Goal: Task Accomplishment & Management: Complete application form

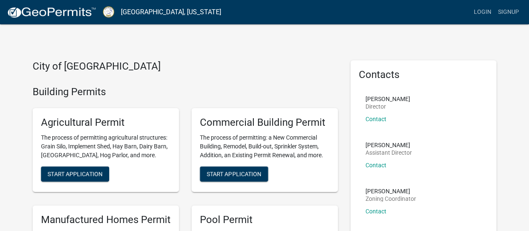
click at [163, 171] on div "Agricultural Permit The process of permitting agricultural structures: Grain Si…" at bounding box center [106, 150] width 146 height 84
click at [478, 10] on link "Login" at bounding box center [483, 12] width 24 height 16
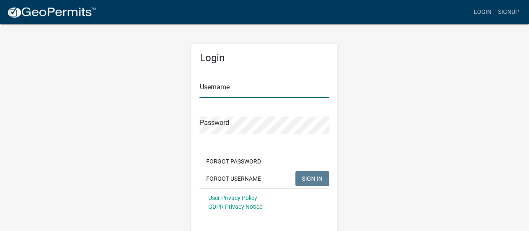
click at [230, 88] on input "Username" at bounding box center [265, 89] width 130 height 17
type input "roseanreaves"
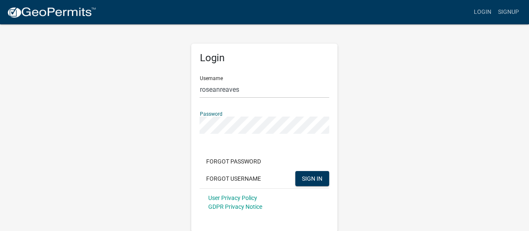
click at [295, 171] on button "SIGN IN" at bounding box center [312, 178] width 34 height 15
click at [137, 134] on div "Login Username roseanreaves Password Forgot Password Forgot Username SIGN IN Us…" at bounding box center [264, 127] width 477 height 208
click at [295, 171] on button "SIGN IN" at bounding box center [312, 178] width 34 height 15
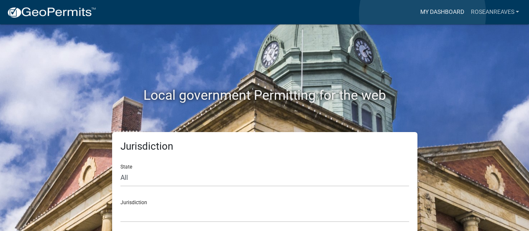
click at [423, 14] on link "My Dashboard" at bounding box center [442, 12] width 51 height 16
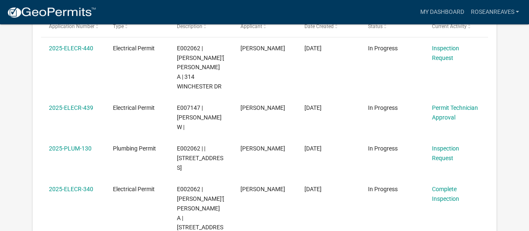
scroll to position [169, 0]
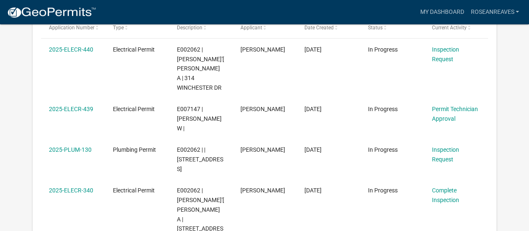
click at [433, 105] on div "Permit Technician Approval" at bounding box center [456, 113] width 48 height 19
click at [70, 105] on link "2025-ELECR-439" at bounding box center [71, 108] width 44 height 7
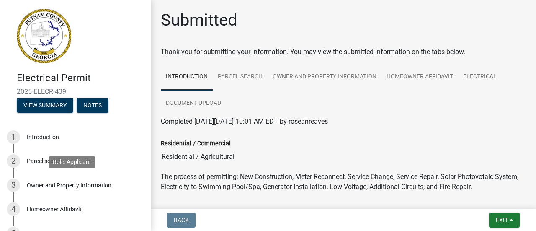
click at [78, 185] on div "Owner and Property Information" at bounding box center [69, 185] width 85 height 6
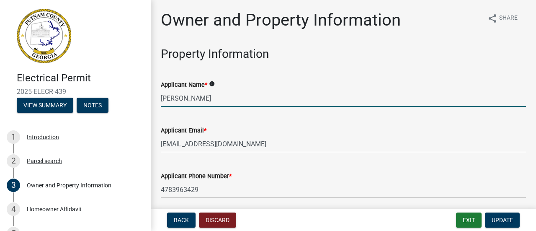
drag, startPoint x: 213, startPoint y: 101, endPoint x: 162, endPoint y: 114, distance: 51.8
type input "d"
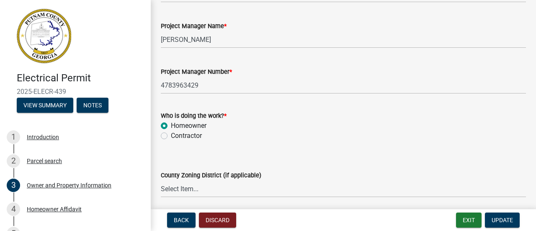
scroll to position [1373, 0]
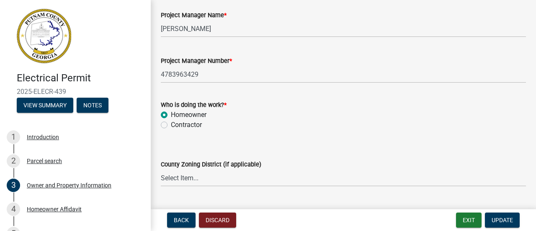
type input "[PERSON_NAME]"
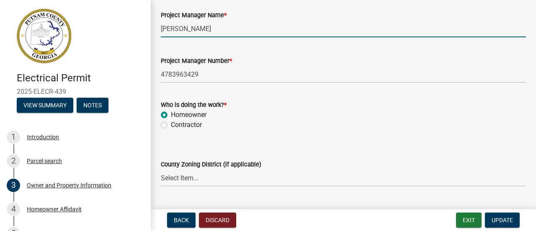
drag, startPoint x: 234, startPoint y: 26, endPoint x: 156, endPoint y: 40, distance: 79.8
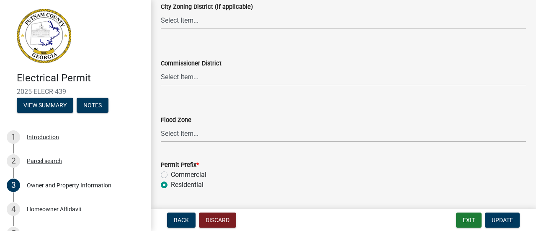
scroll to position [1611, 0]
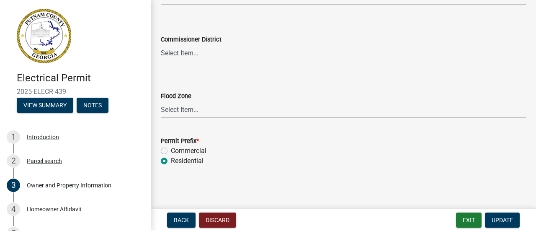
type input "[PERSON_NAME]"
click at [493, 212] on button "Update" at bounding box center [502, 219] width 35 height 15
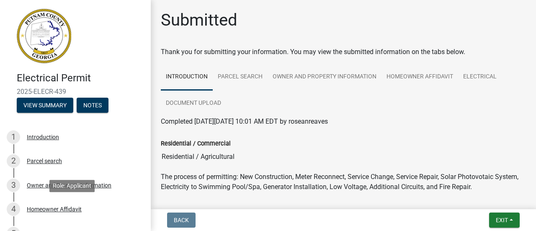
click at [50, 210] on div "Homeowner Affidavit" at bounding box center [54, 209] width 55 height 6
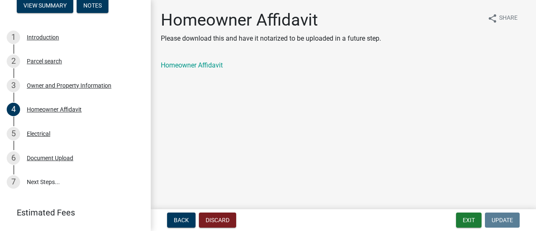
scroll to position [102, 0]
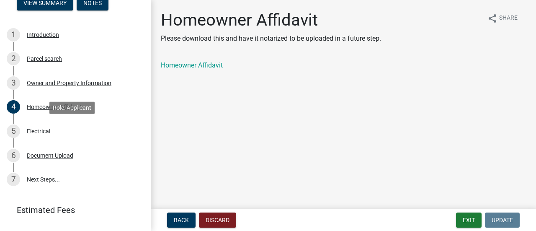
click at [28, 129] on div "Electrical" at bounding box center [38, 131] width 23 height 6
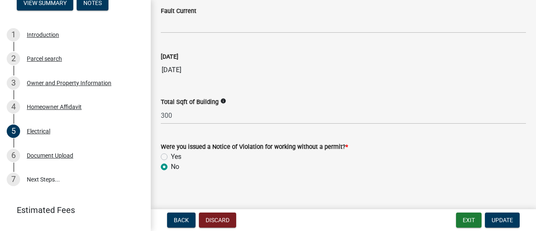
scroll to position [946, 0]
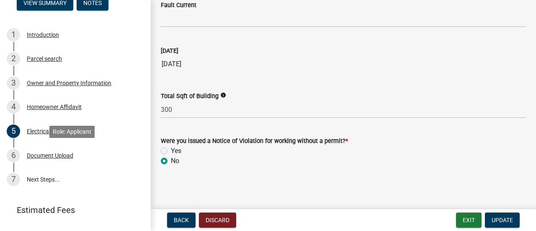
click at [28, 156] on div "Document Upload" at bounding box center [50, 155] width 46 height 6
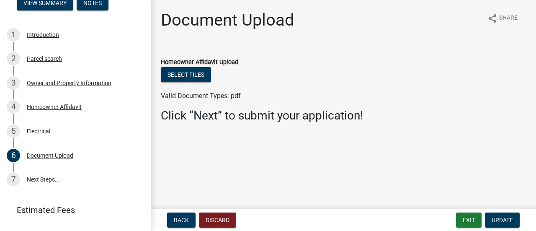
click at [49, 178] on link "7 Next Steps..." at bounding box center [75, 179] width 151 height 24
click at [508, 213] on button "Update" at bounding box center [502, 219] width 35 height 15
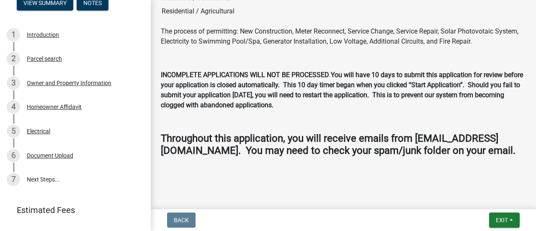
scroll to position [121, 0]
